Goal: Task Accomplishment & Management: Use online tool/utility

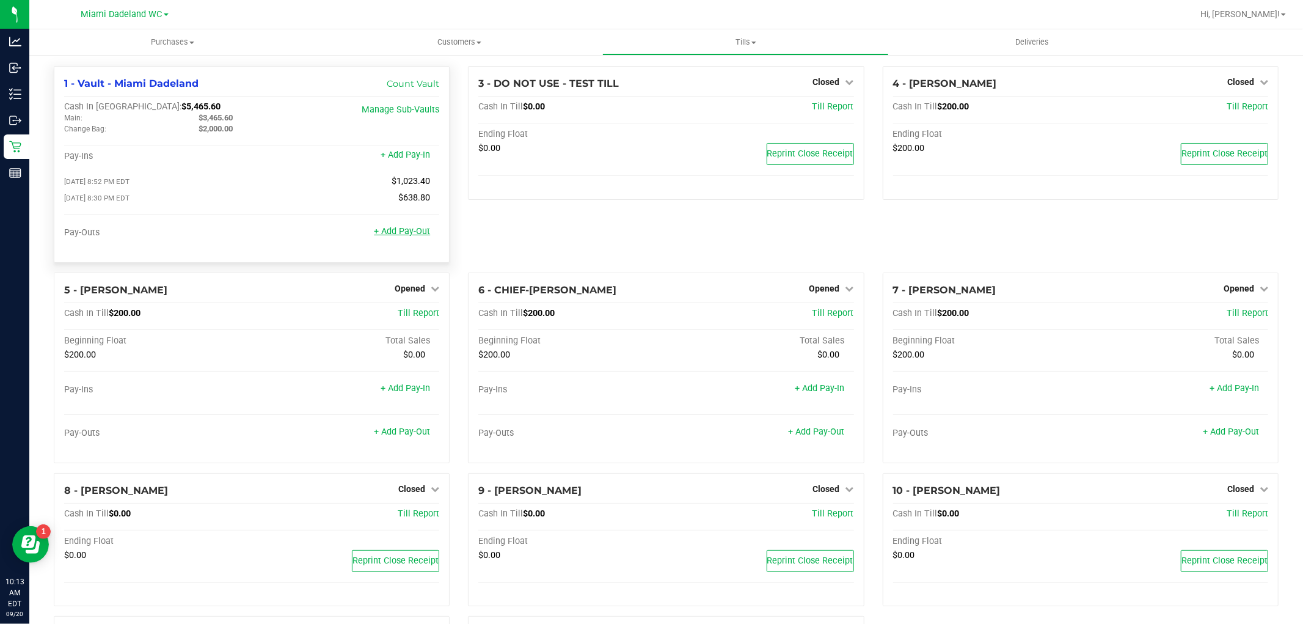
click at [401, 232] on link "+ Add Pay-Out" at bounding box center [402, 231] width 56 height 10
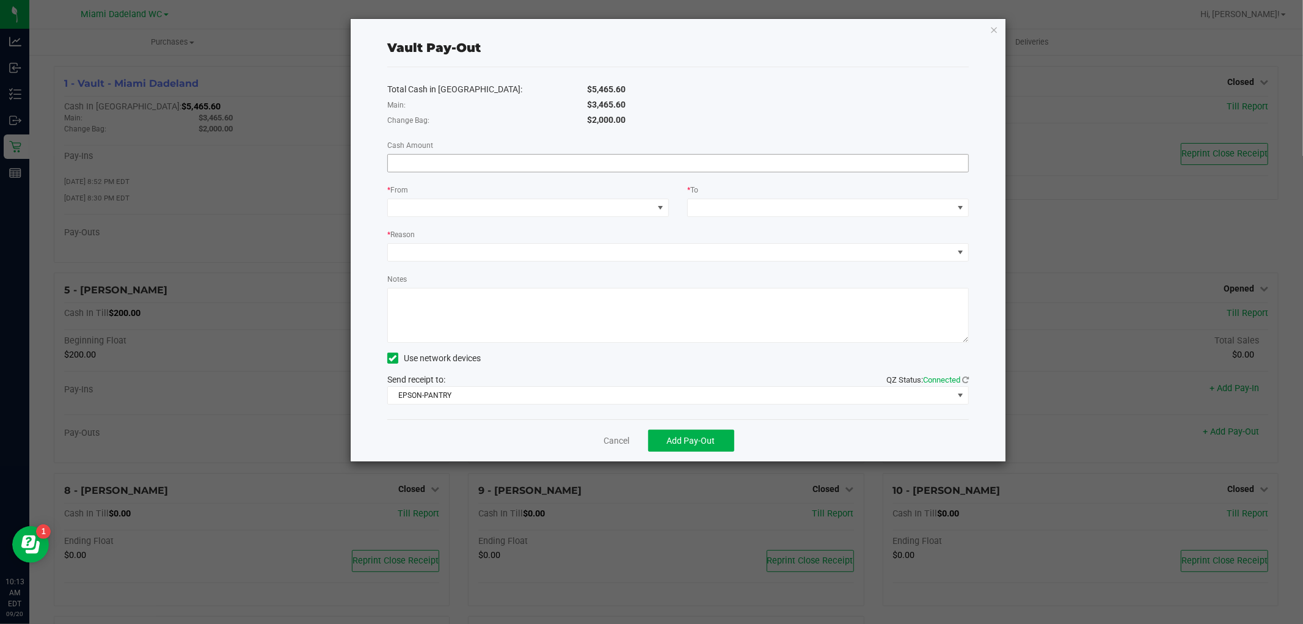
click at [474, 165] on input at bounding box center [678, 163] width 580 height 17
type input "$3,465.00"
click at [551, 212] on span at bounding box center [520, 207] width 265 height 17
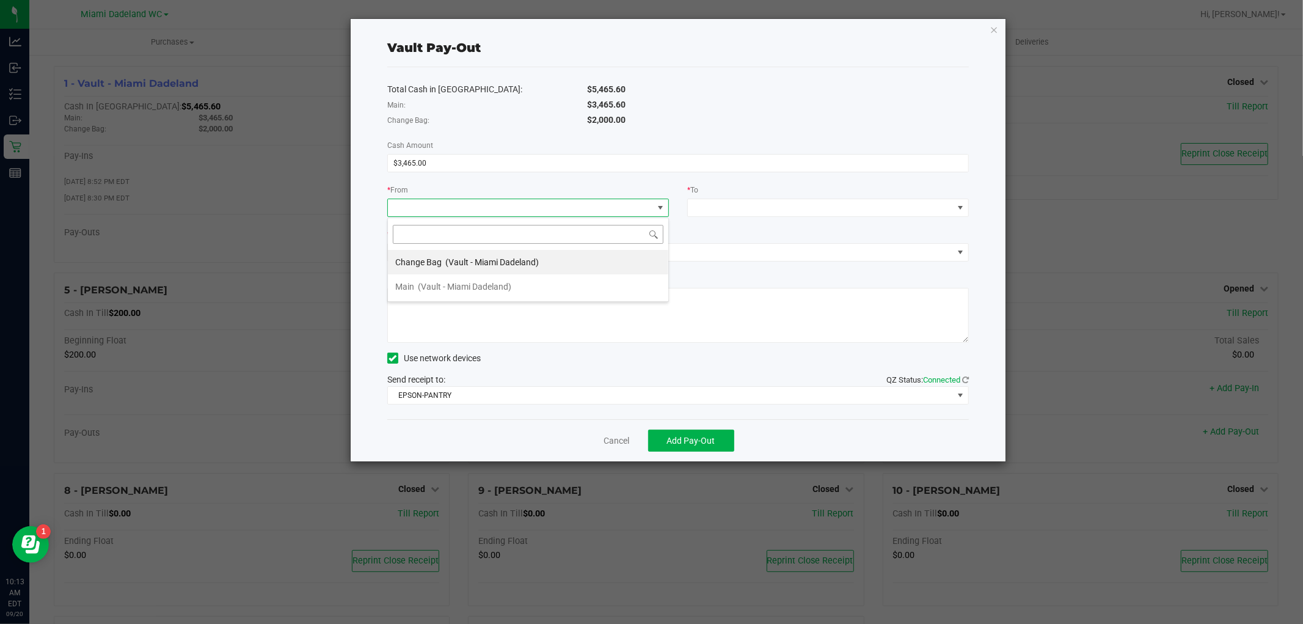
scroll to position [18, 282]
click at [474, 288] on span "(Vault - Miami Dadeland)" at bounding box center [464, 287] width 93 height 10
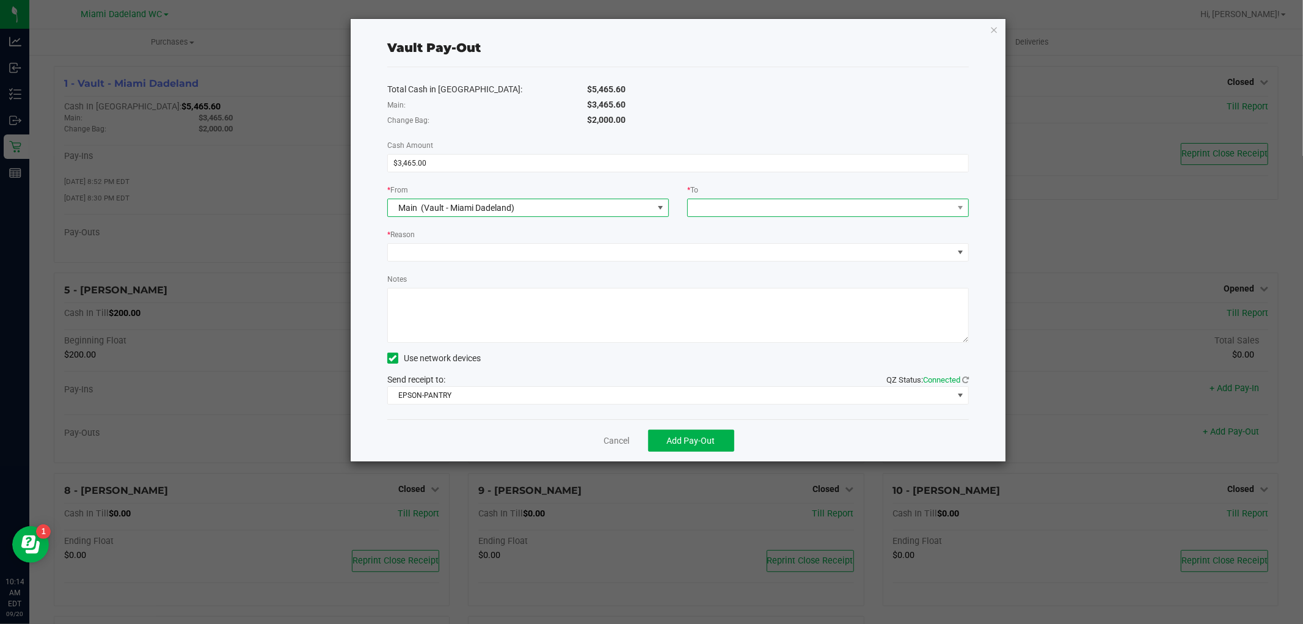
click at [758, 210] on span at bounding box center [820, 207] width 265 height 17
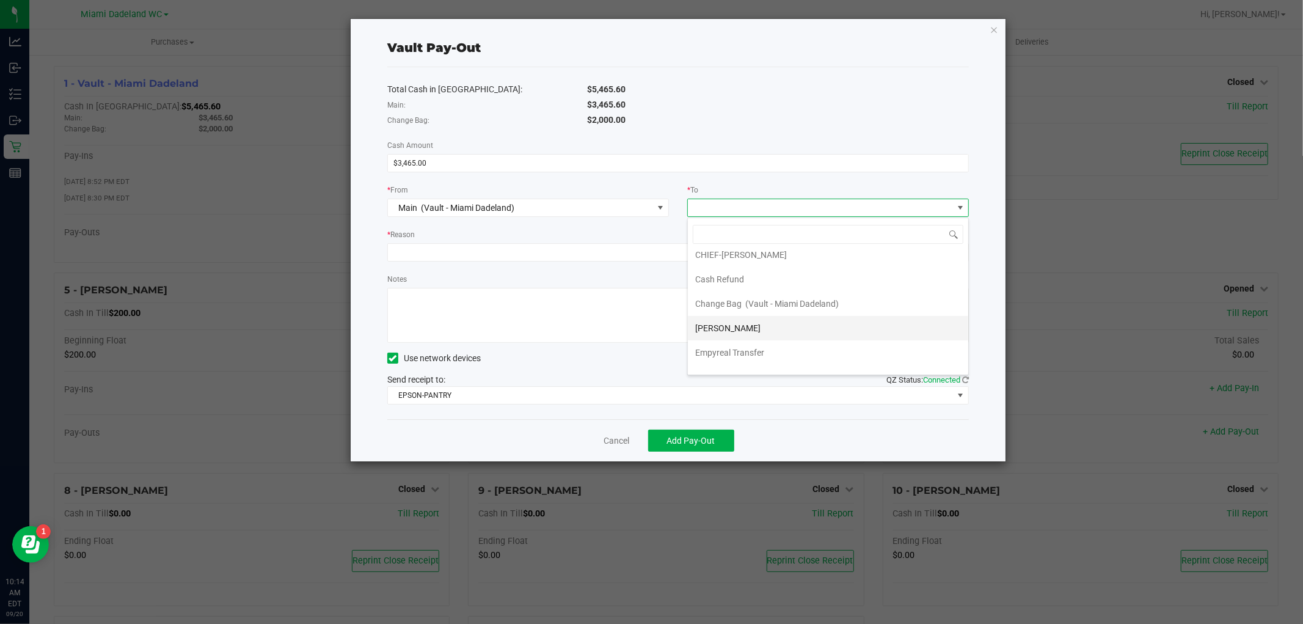
scroll to position [49, 0]
click at [762, 338] on span "Empyreal Transfer" at bounding box center [729, 336] width 69 height 10
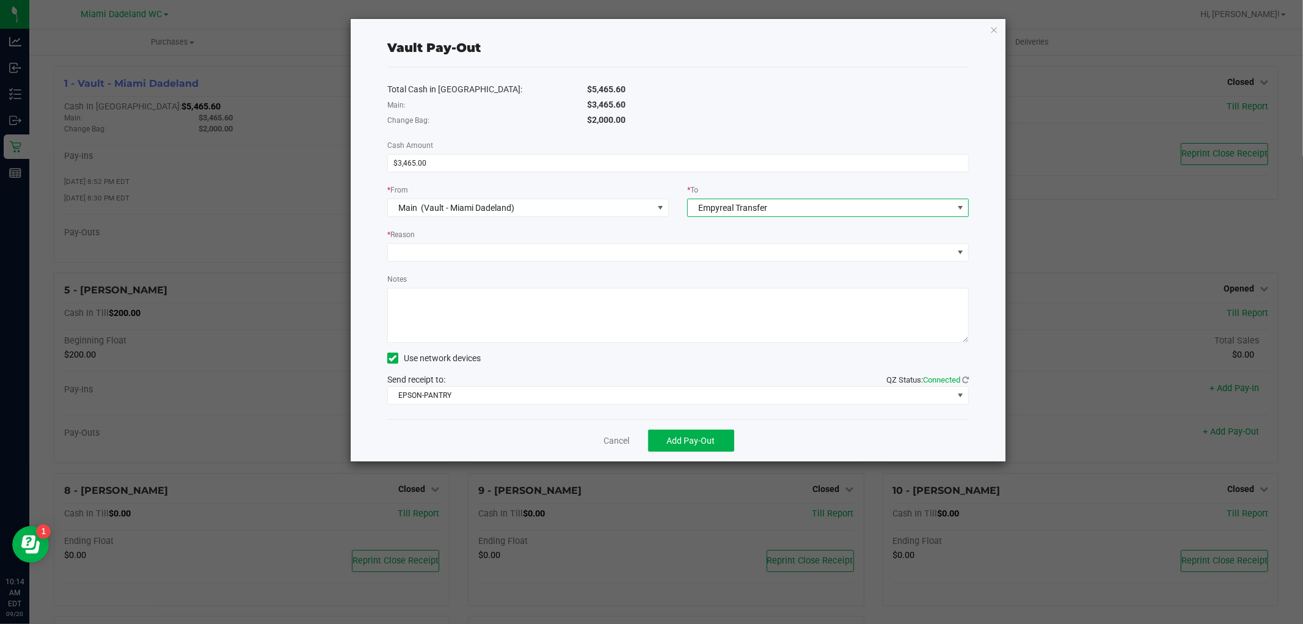
click at [441, 241] on div "* Reason" at bounding box center [678, 235] width 582 height 15
click at [444, 255] on span at bounding box center [670, 252] width 565 height 17
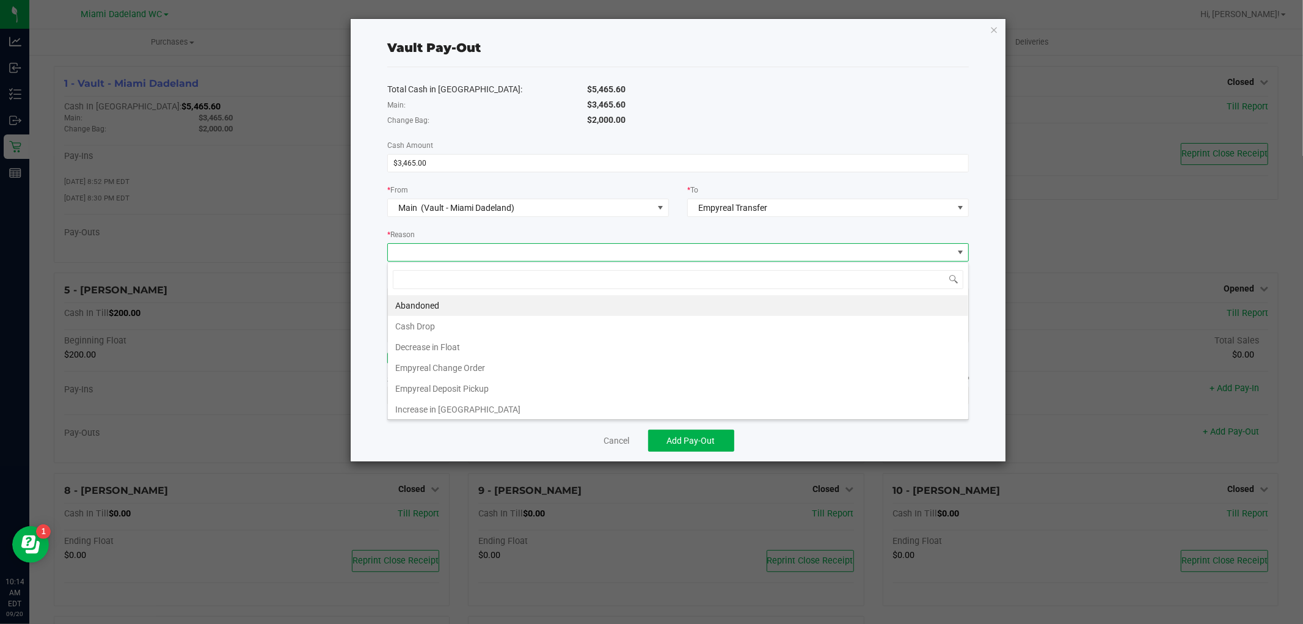
scroll to position [18, 582]
click at [438, 387] on li "Empyreal Deposit Pickup" at bounding box center [678, 388] width 580 height 21
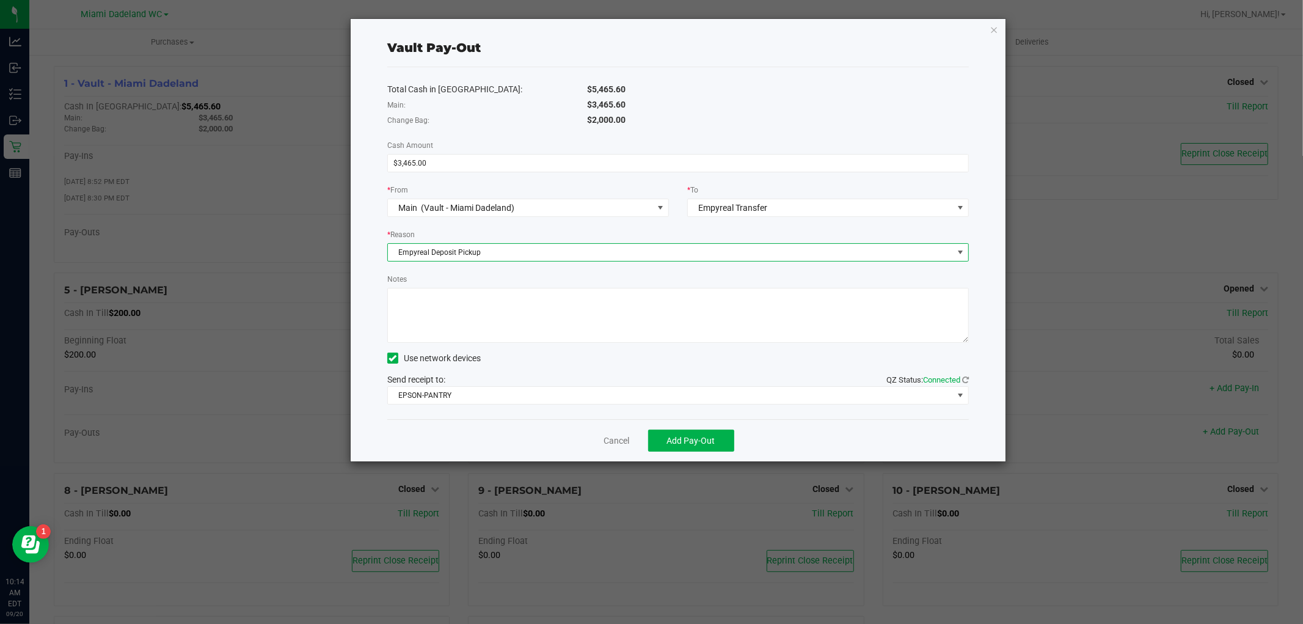
click at [428, 307] on textarea "Notes" at bounding box center [678, 315] width 582 height 55
type textarea "mkyles"
drag, startPoint x: 689, startPoint y: 442, endPoint x: 697, endPoint y: 443, distance: 8.6
click at [696, 443] on span "Add Pay-Out" at bounding box center [691, 441] width 48 height 10
click at [600, 441] on link "Dismiss" at bounding box center [612, 440] width 29 height 13
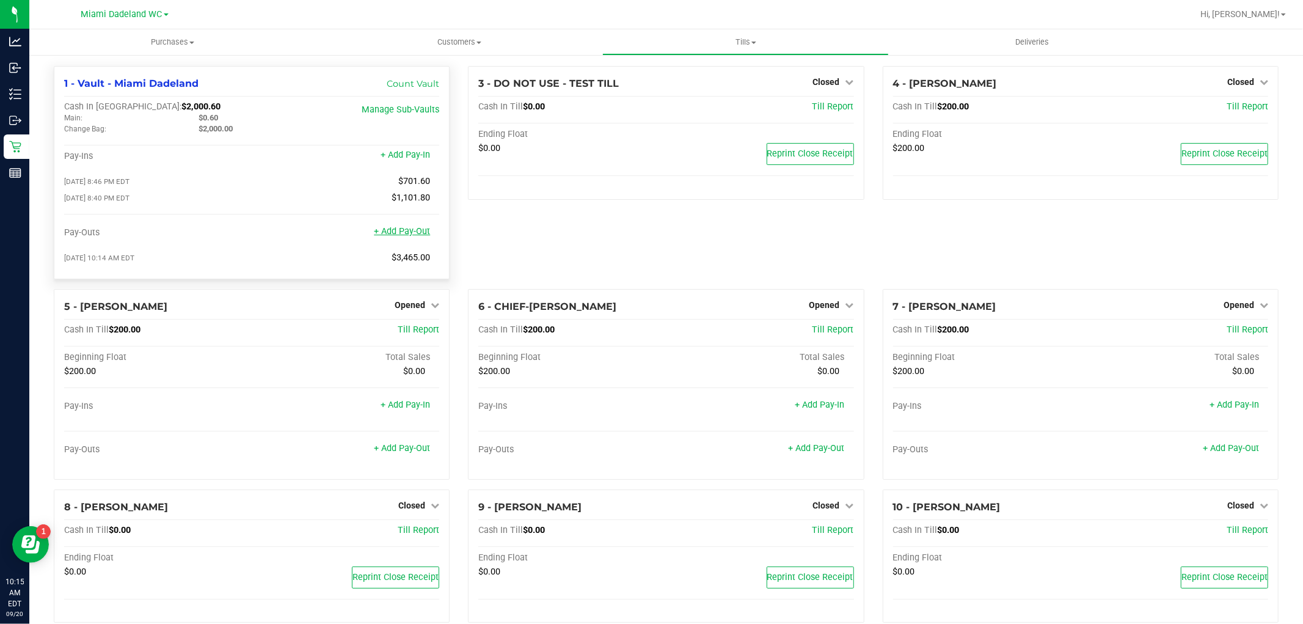
click at [406, 234] on link "+ Add Pay-Out" at bounding box center [402, 231] width 56 height 10
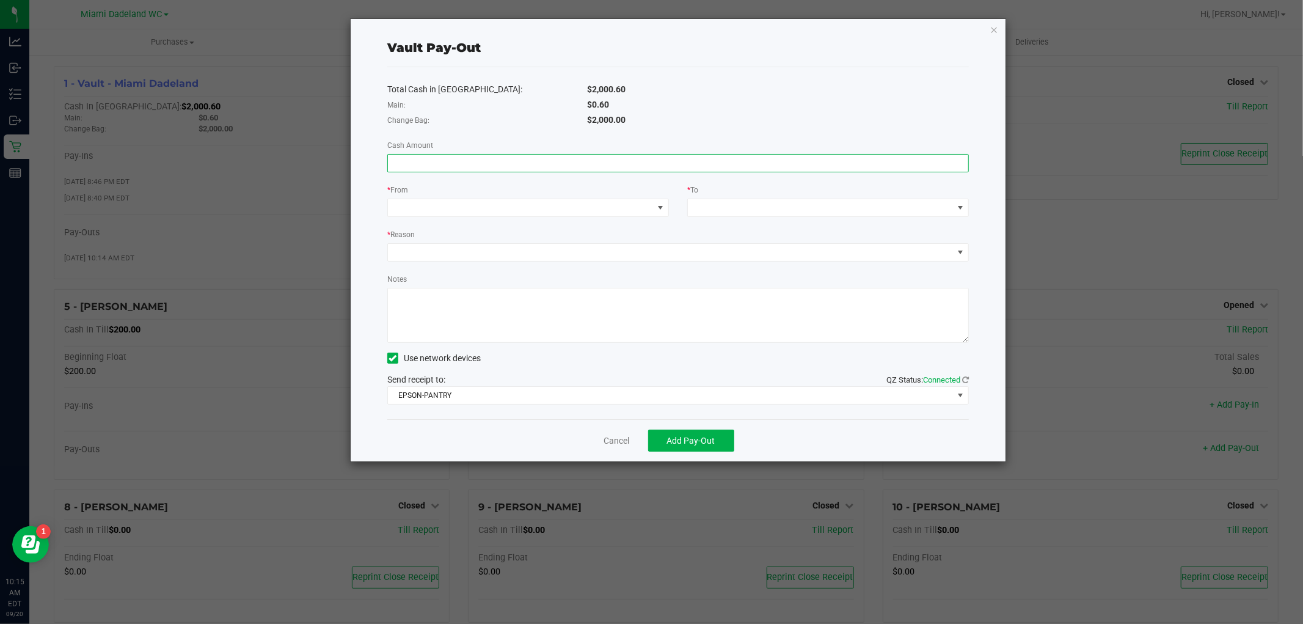
click at [486, 167] on input at bounding box center [678, 163] width 580 height 17
type input "$0.60"
click at [580, 208] on span at bounding box center [520, 207] width 265 height 17
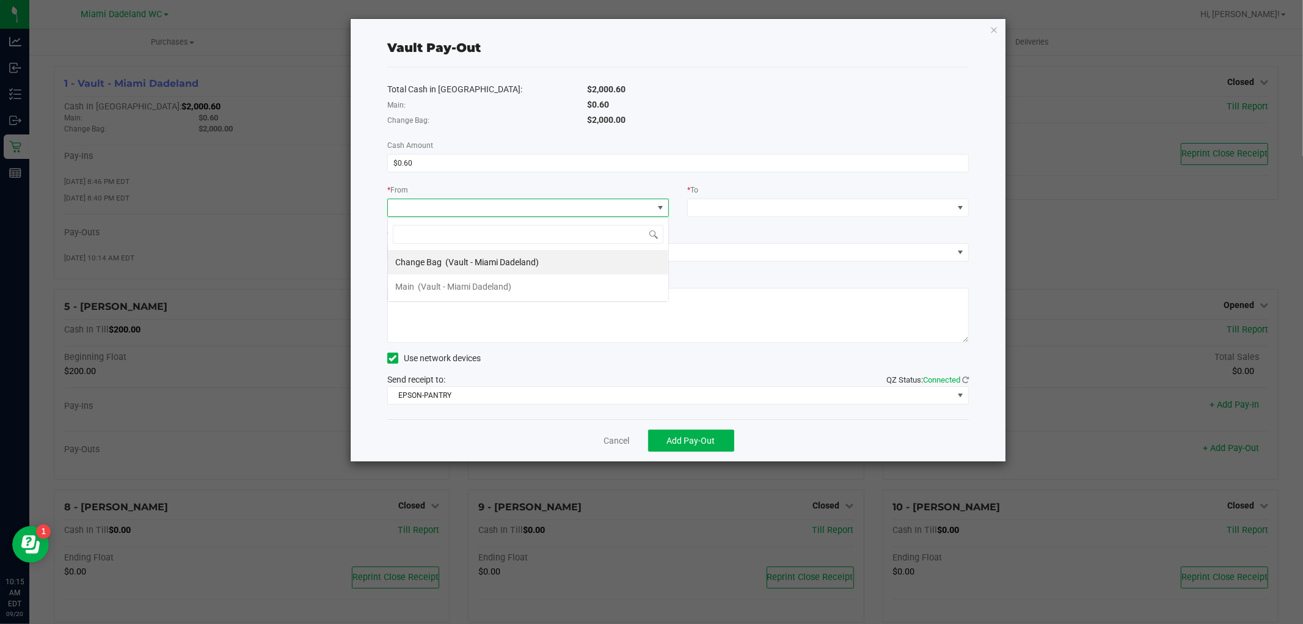
scroll to position [18, 282]
click at [448, 285] on span "(Vault - Miami Dadeland)" at bounding box center [464, 287] width 93 height 10
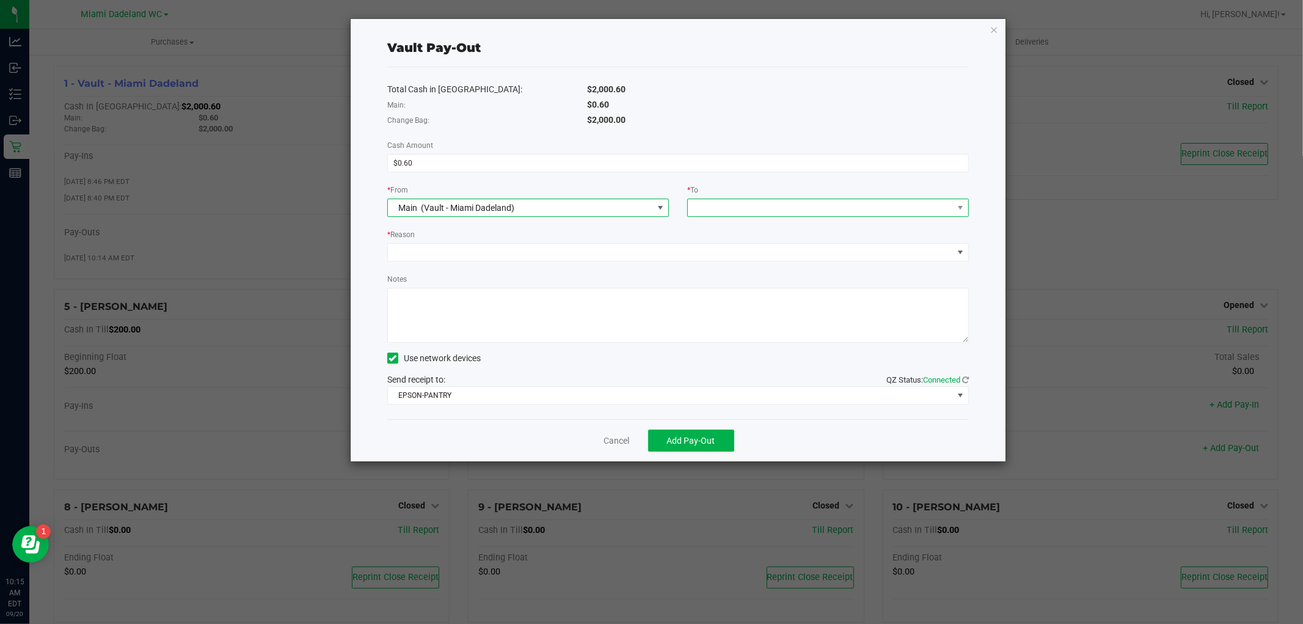
click at [769, 204] on span at bounding box center [820, 207] width 265 height 17
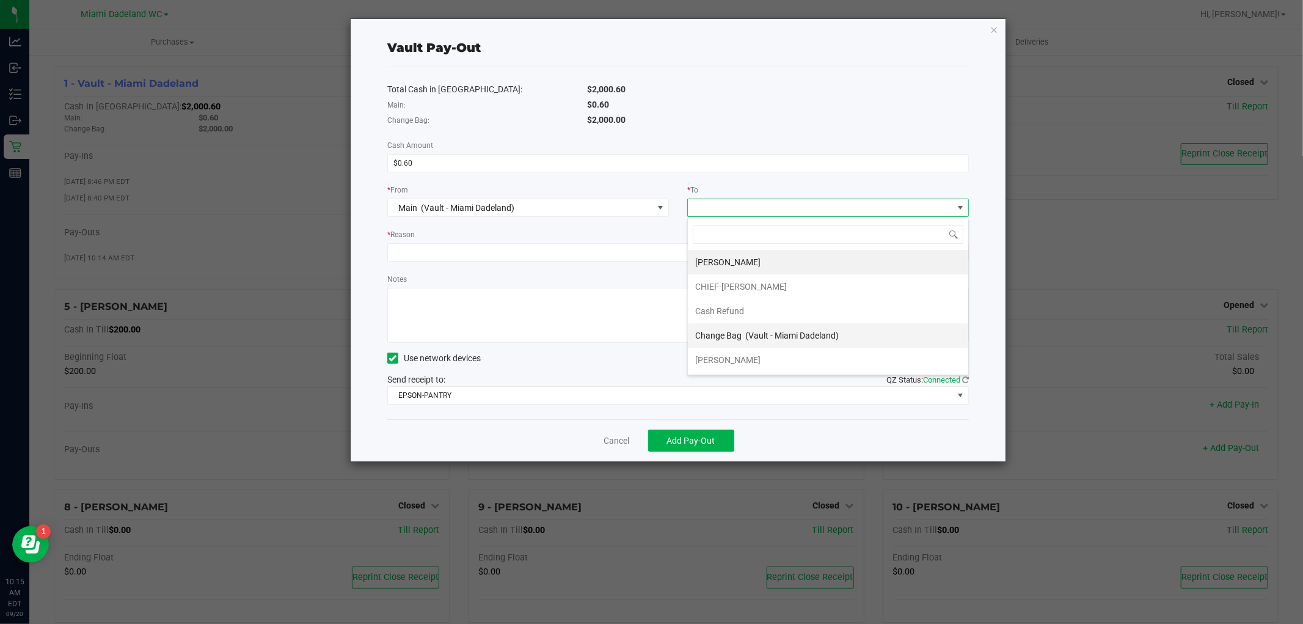
scroll to position [49, 0]
click at [756, 343] on div "Empyreal Transfer" at bounding box center [730, 335] width 71 height 22
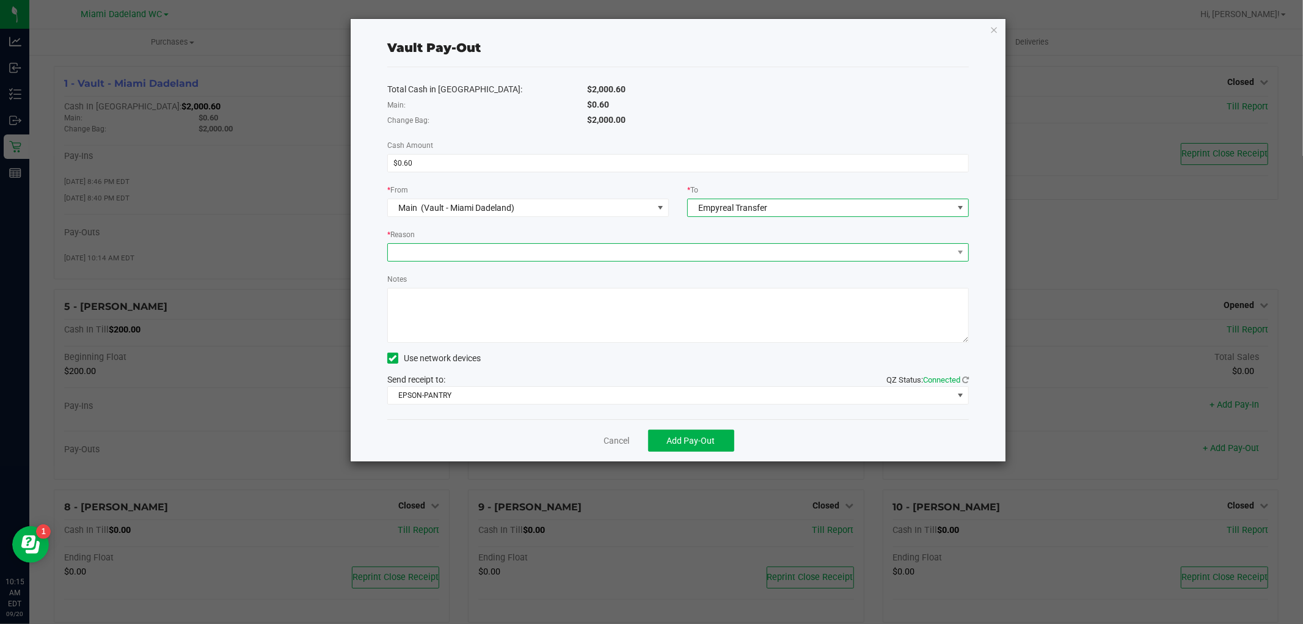
click at [519, 247] on span at bounding box center [670, 252] width 565 height 17
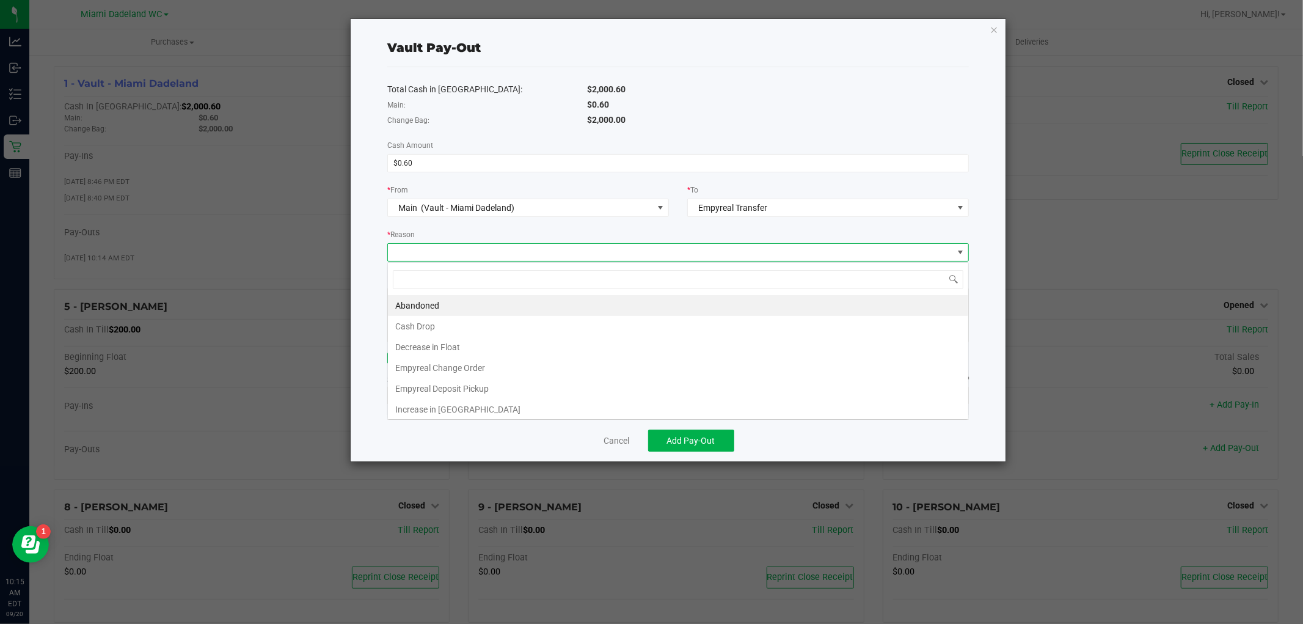
scroll to position [18, 582]
click at [431, 392] on li "Empyreal Deposit Pickup" at bounding box center [678, 388] width 580 height 21
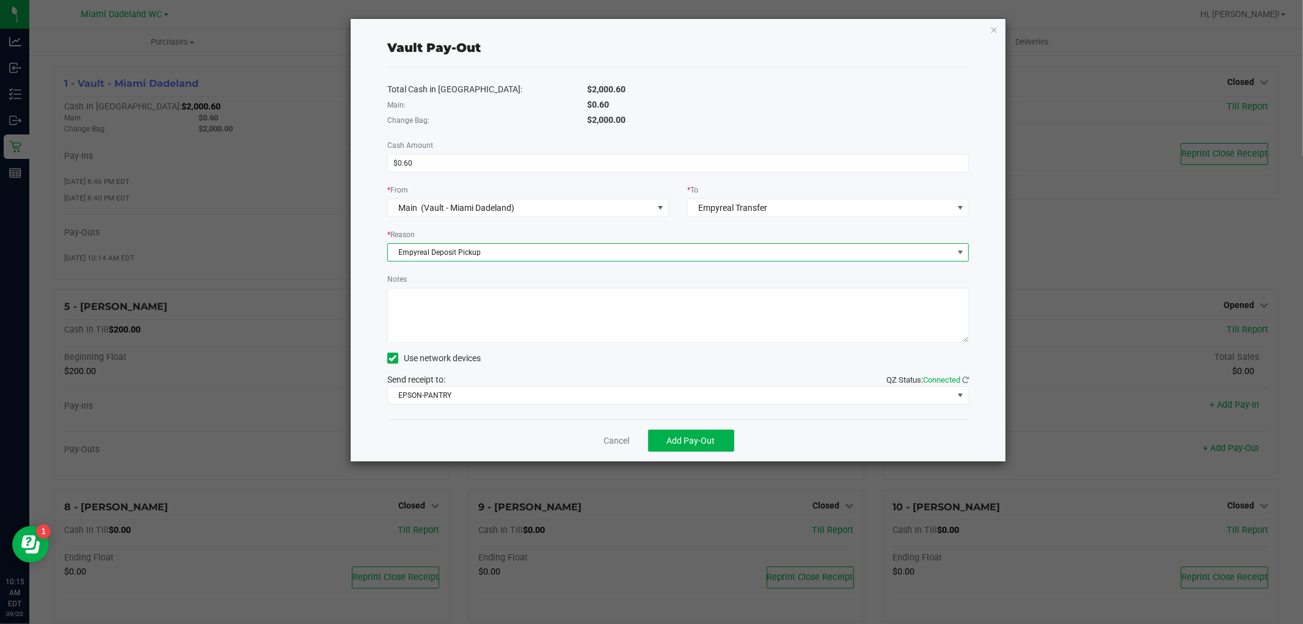
click at [434, 301] on textarea "Notes" at bounding box center [678, 315] width 582 height 55
type textarea "emp error."
click at [695, 441] on span "Add Pay-Out" at bounding box center [691, 441] width 48 height 10
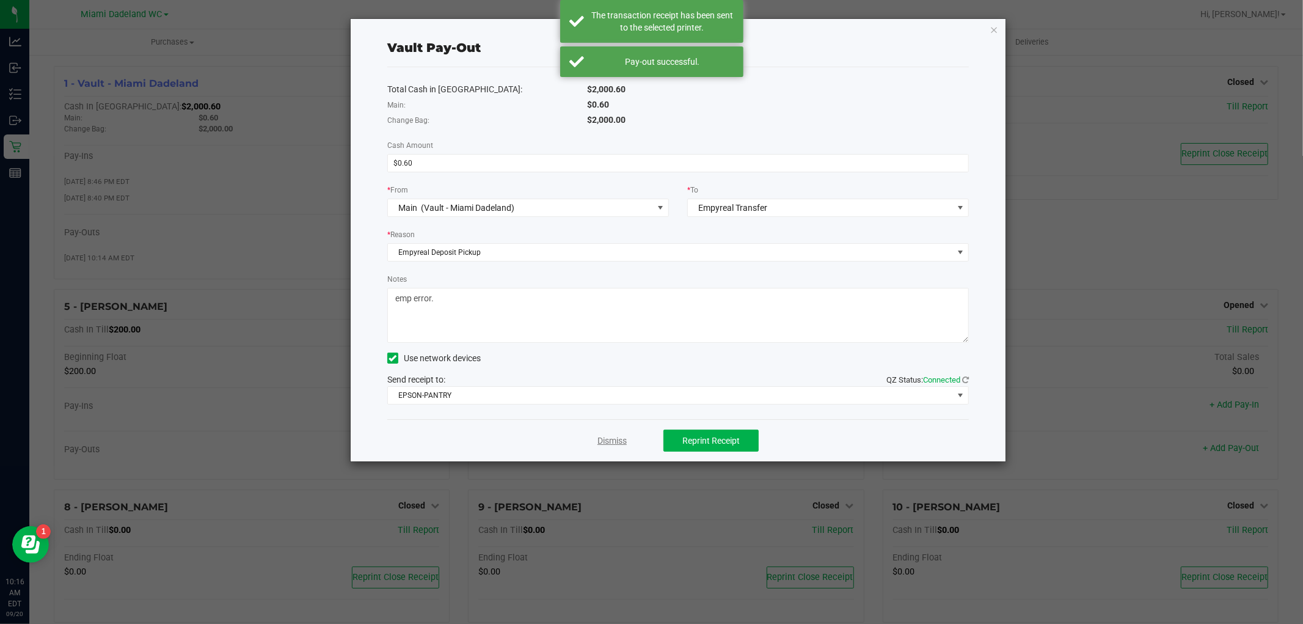
click at [612, 442] on link "Dismiss" at bounding box center [612, 440] width 29 height 13
